Goal: Find specific page/section: Find specific page/section

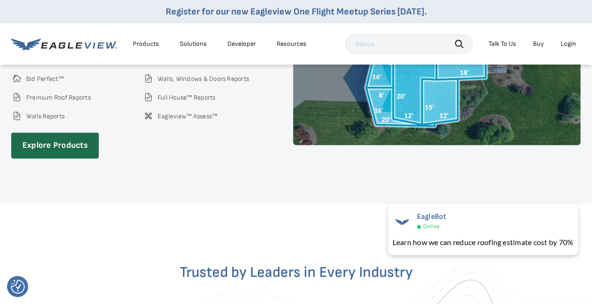
scroll to position [1374, 0]
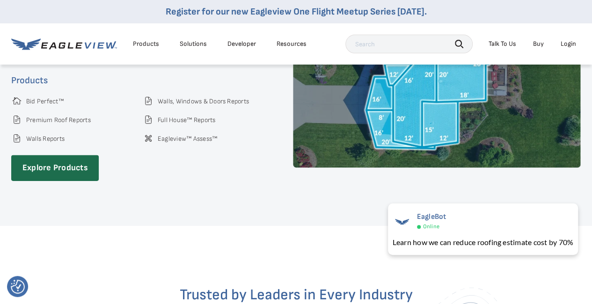
click at [191, 40] on div "Solutions" at bounding box center [193, 44] width 27 height 8
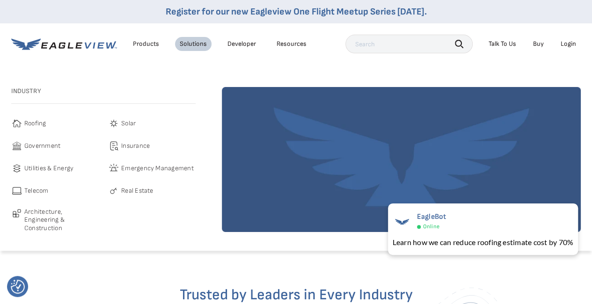
click at [156, 44] on div "Products" at bounding box center [146, 44] width 26 height 8
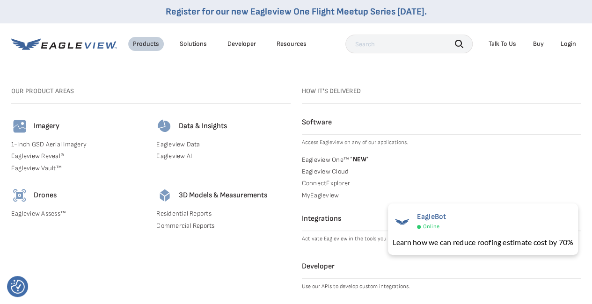
scroll to position [1455, 0]
click at [255, 79] on div "Search Products Our Product Areas Imagery 1-Inch GSD Aerial Imagery *" at bounding box center [296, 197] width 592 height 242
click at [272, 215] on link "Residential Reports" at bounding box center [223, 214] width 134 height 8
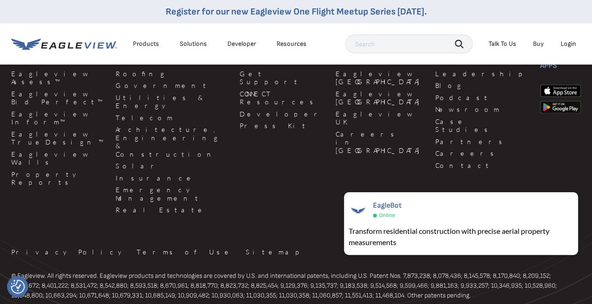
scroll to position [2707, 0]
click at [435, 157] on link "Careers" at bounding box center [482, 152] width 94 height 8
